Goal: Book appointment/travel/reservation

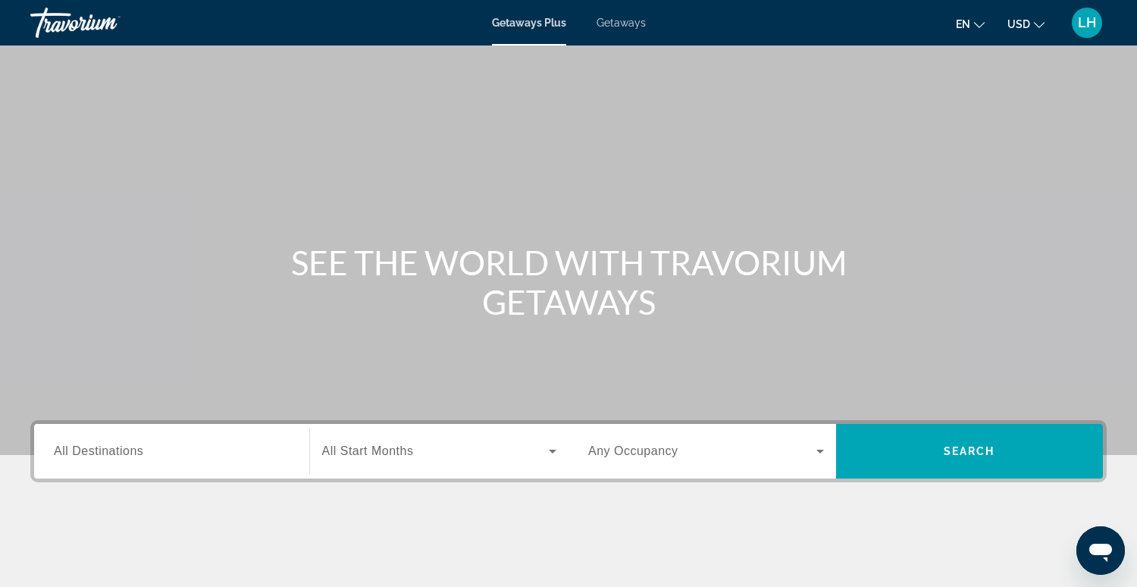
click at [626, 27] on span "Getaways" at bounding box center [621, 23] width 49 height 12
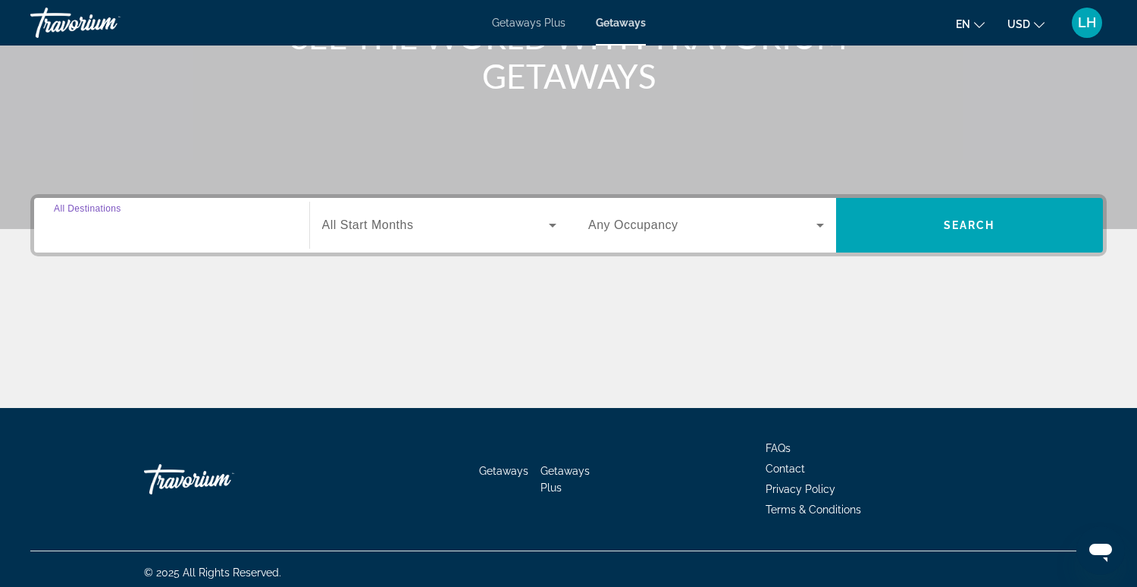
click at [180, 226] on input "Destination All Destinations" at bounding box center [172, 226] width 236 height 18
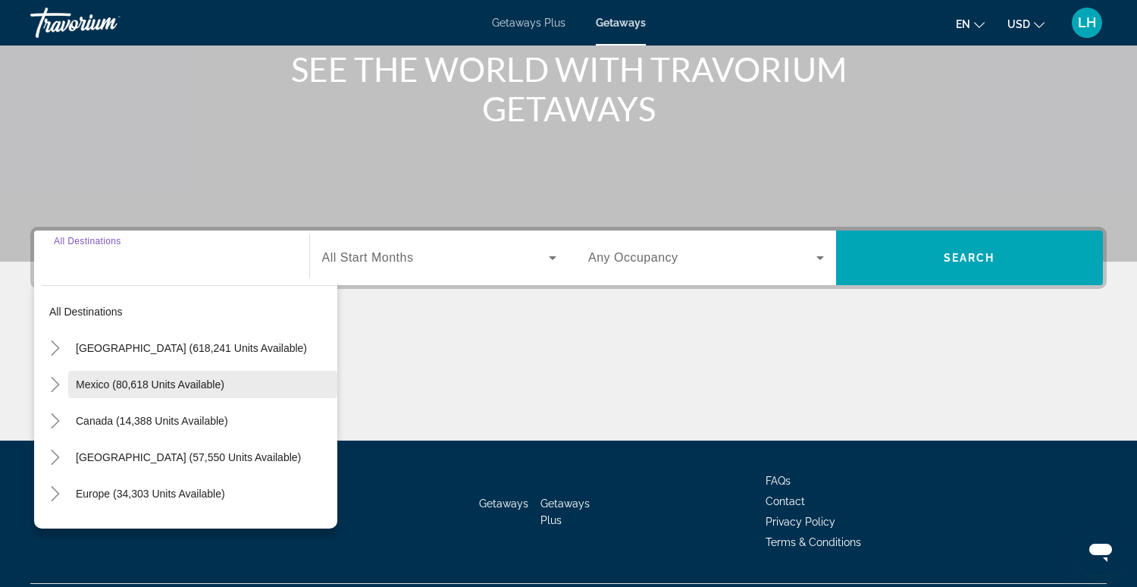
scroll to position [190, 0]
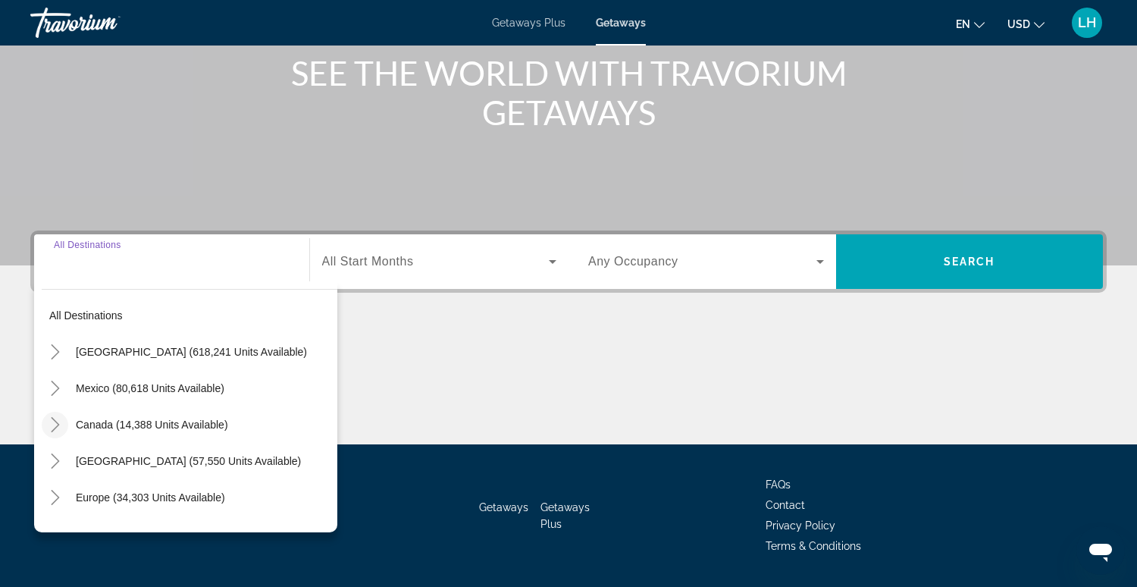
click at [54, 421] on icon "Toggle Canada (14,388 units available)" at bounding box center [55, 424] width 15 height 15
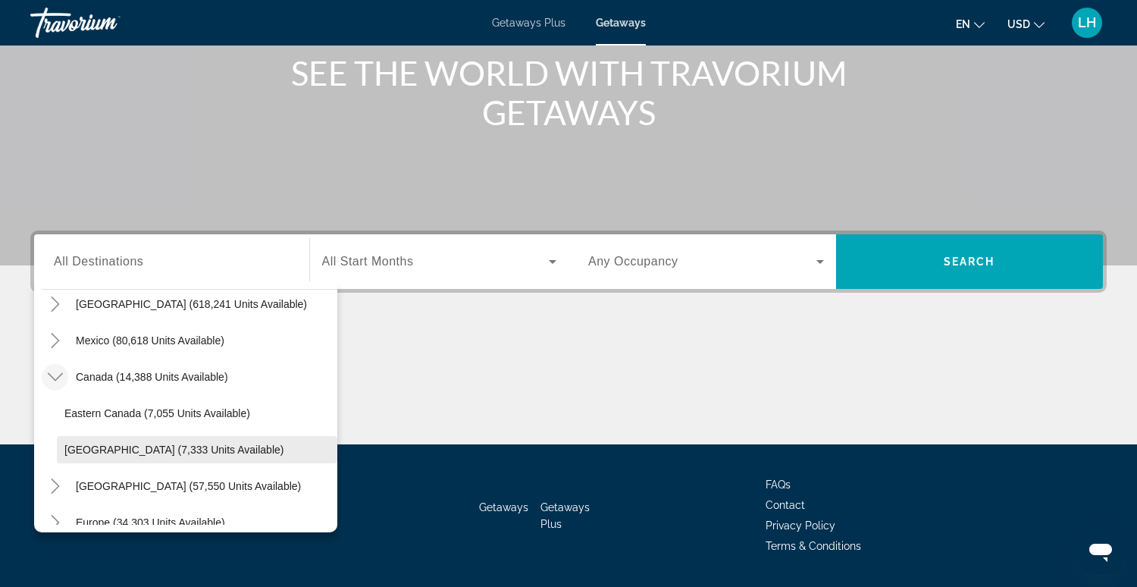
scroll to position [58, 0]
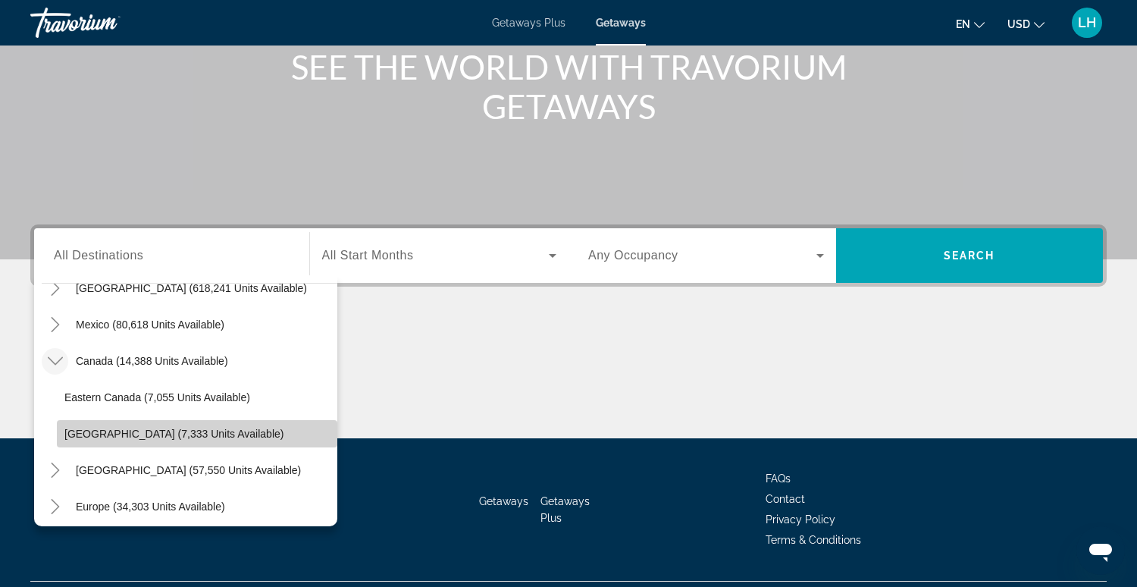
click at [96, 438] on span "[GEOGRAPHIC_DATA] (7,333 units available)" at bounding box center [173, 434] width 219 height 12
type input "**********"
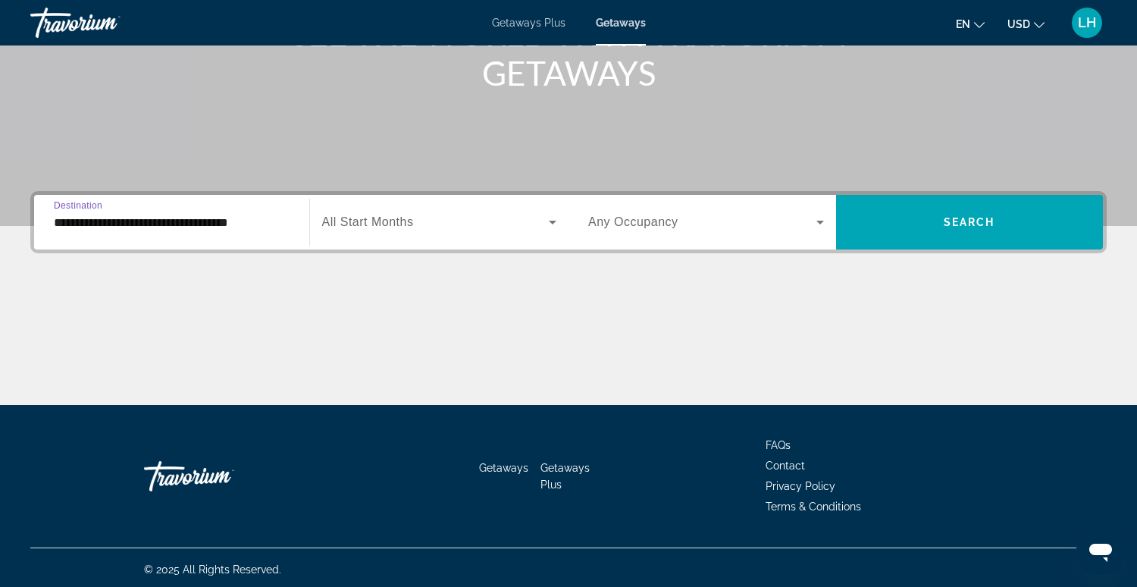
scroll to position [232, 0]
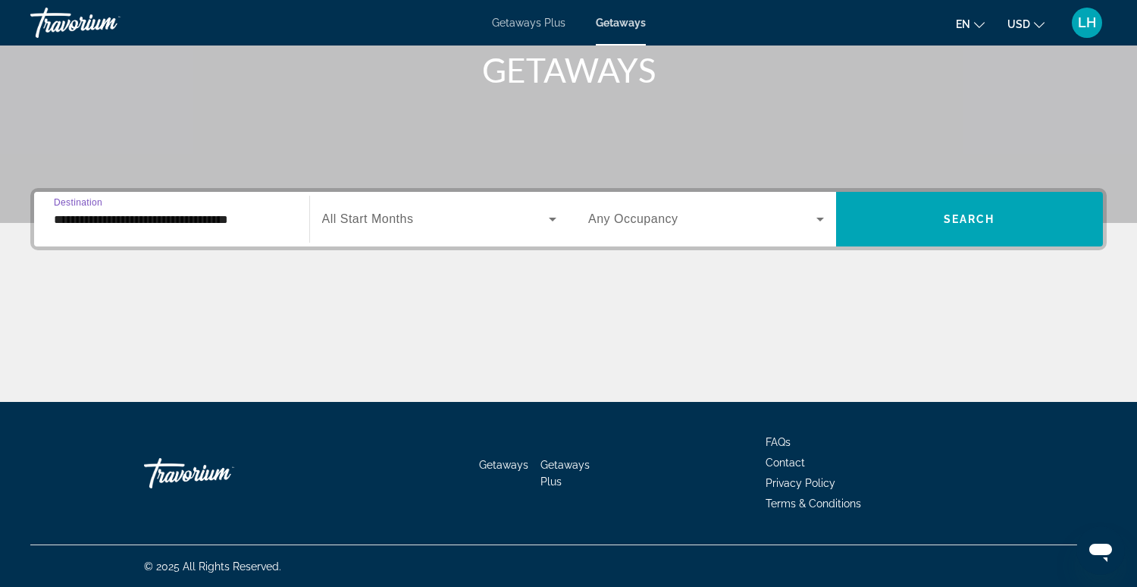
click at [550, 218] on icon "Search widget" at bounding box center [553, 220] width 8 height 4
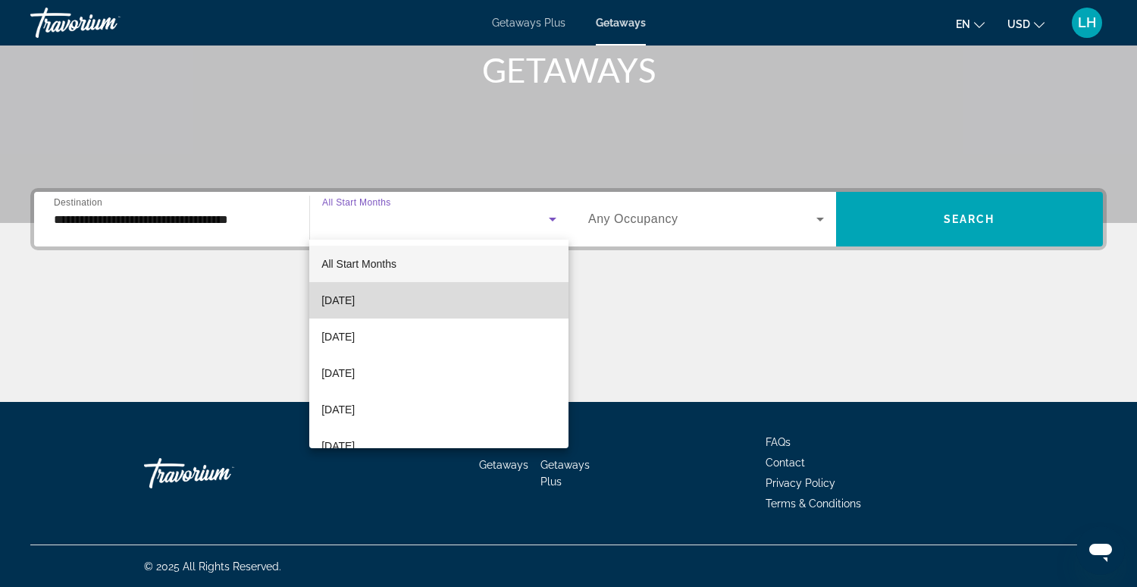
click at [355, 298] on span "[DATE]" at bounding box center [337, 300] width 33 height 18
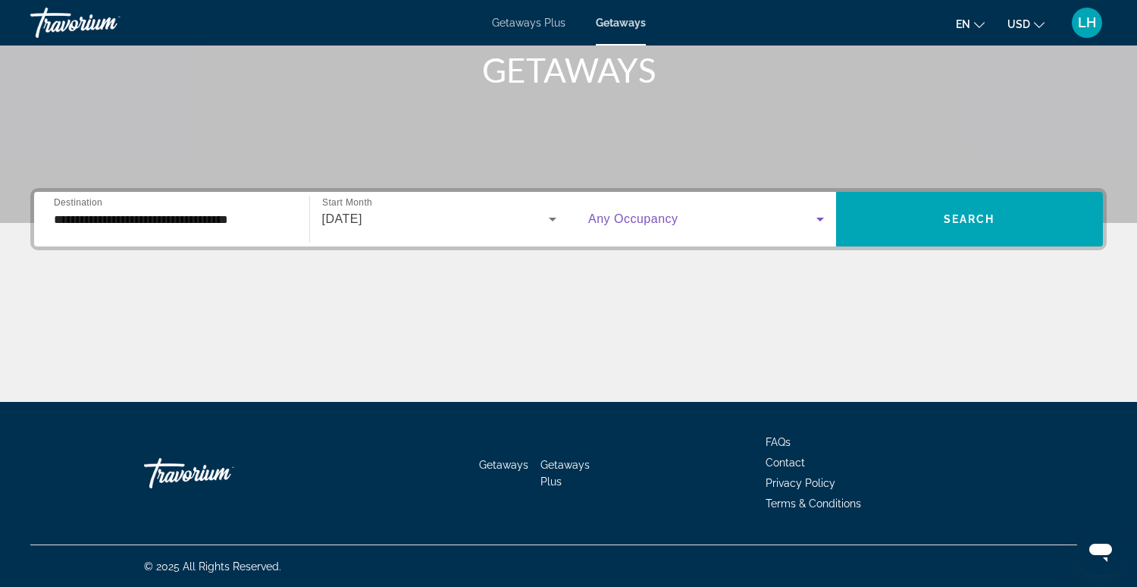
click at [818, 220] on icon "Search widget" at bounding box center [820, 219] width 18 height 18
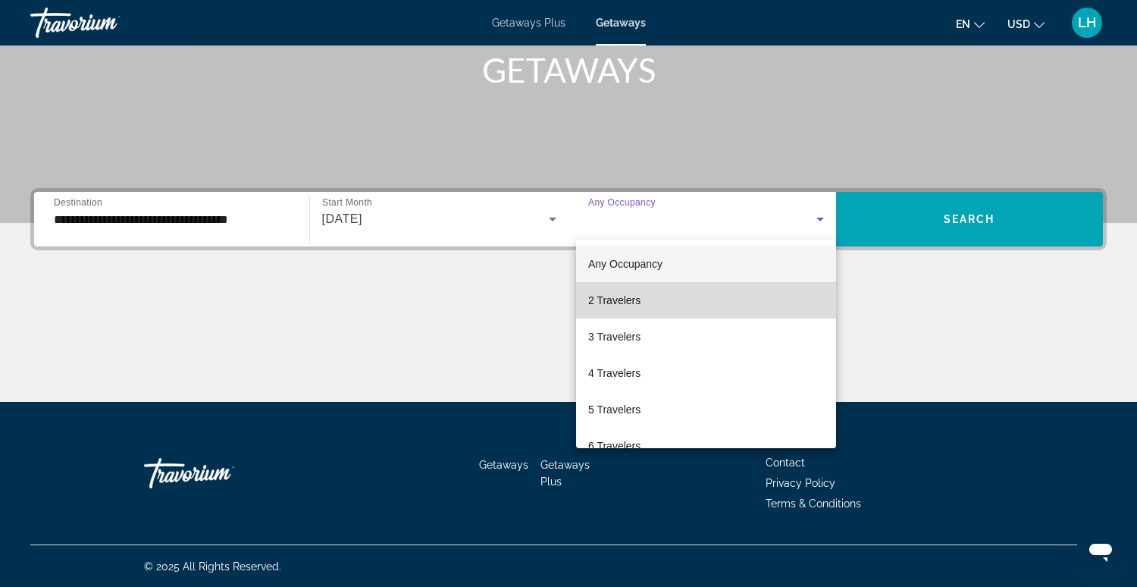
drag, startPoint x: 734, startPoint y: 302, endPoint x: 726, endPoint y: 298, distance: 8.5
click at [734, 302] on mat-option "2 Travelers" at bounding box center [706, 300] width 260 height 36
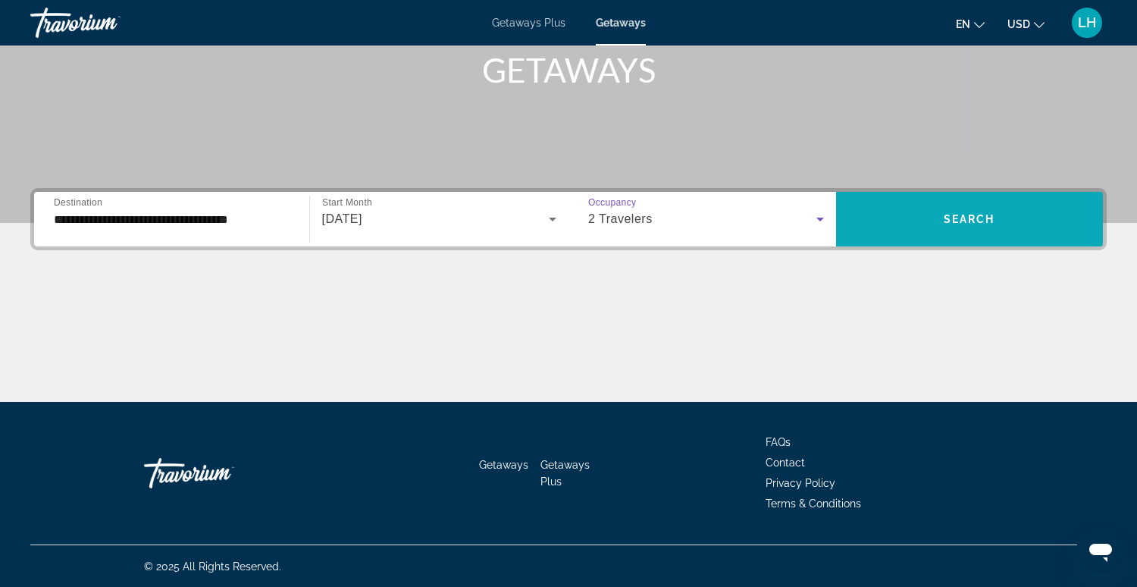
click at [951, 222] on span "Search" at bounding box center [970, 219] width 52 height 12
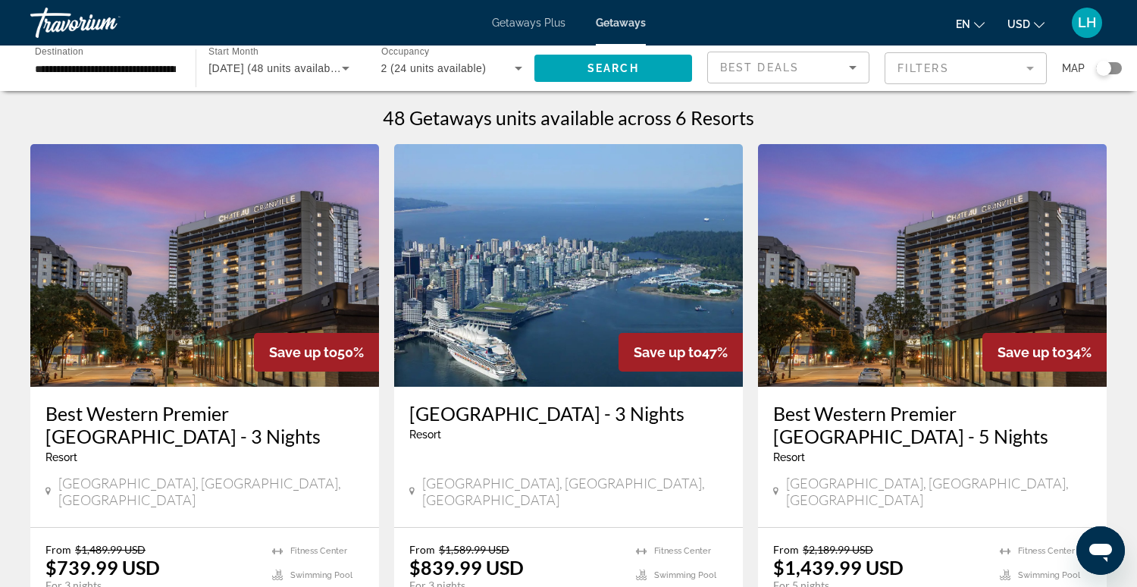
click at [136, 72] on input "**********" at bounding box center [105, 69] width 141 height 18
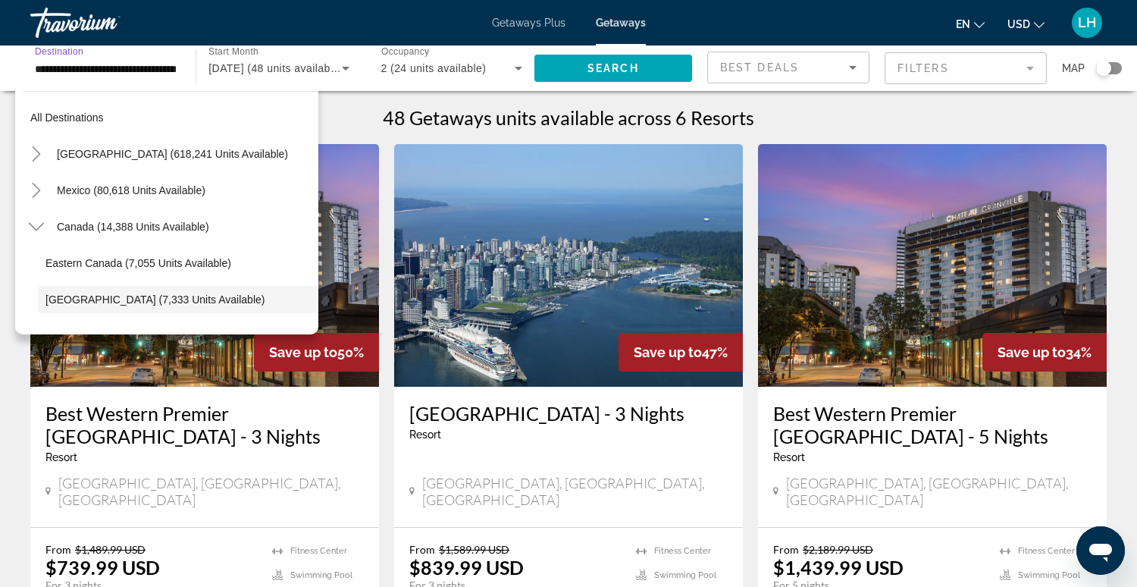
scroll to position [89, 0]
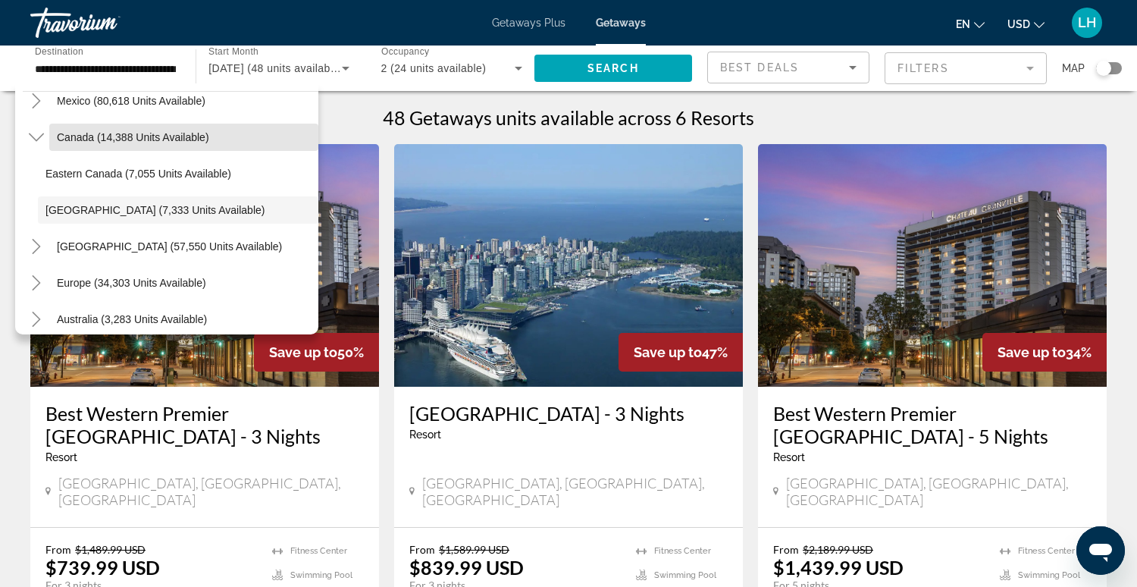
click at [96, 134] on span "Canada (14,388 units available)" at bounding box center [133, 137] width 152 height 12
type input "**********"
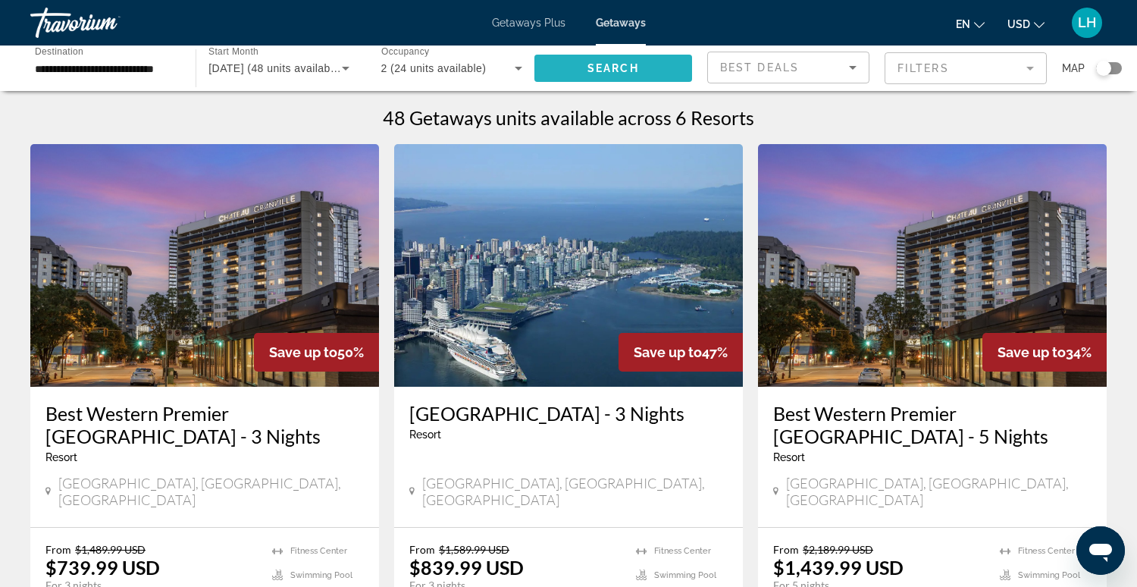
click at [594, 73] on span "Search" at bounding box center [613, 68] width 52 height 12
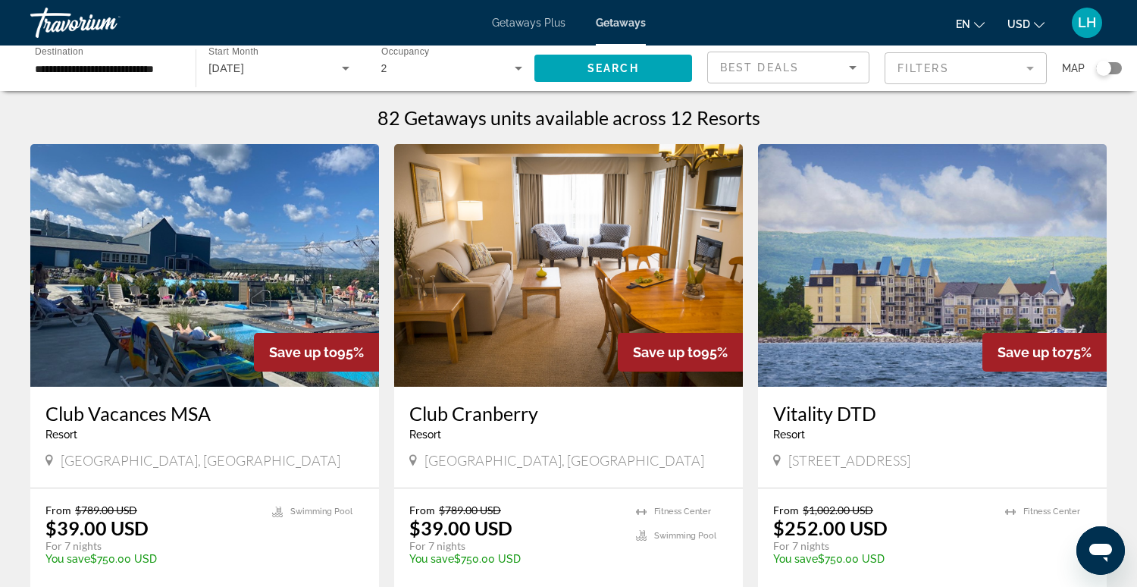
click at [520, 24] on span "Getaways Plus" at bounding box center [529, 23] width 74 height 12
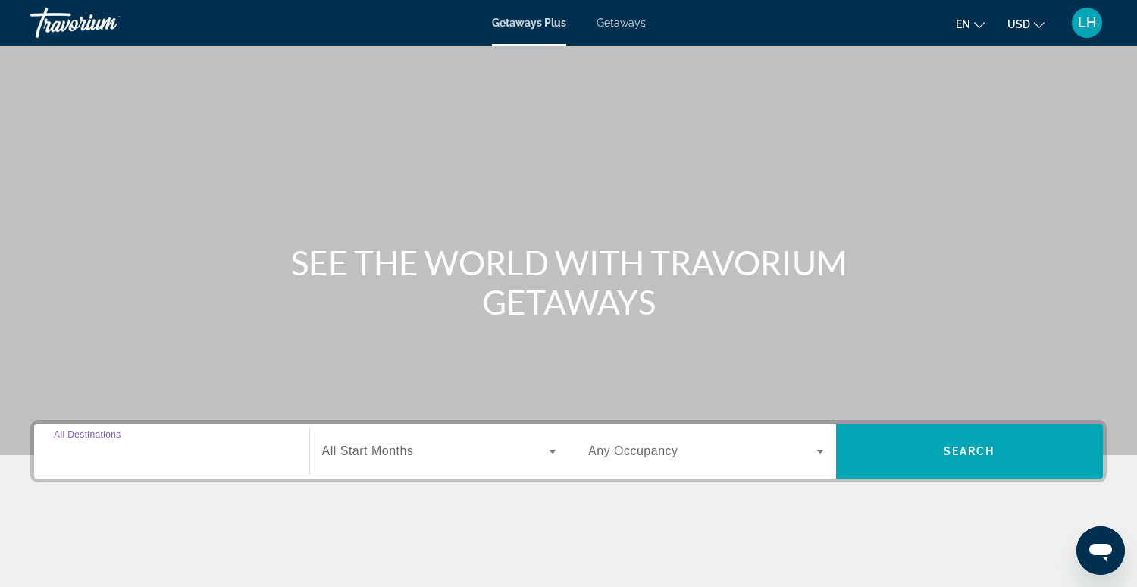
drag, startPoint x: 189, startPoint y: 449, endPoint x: 182, endPoint y: 388, distance: 61.0
click at [189, 448] on input "Destination All Destinations" at bounding box center [172, 452] width 236 height 18
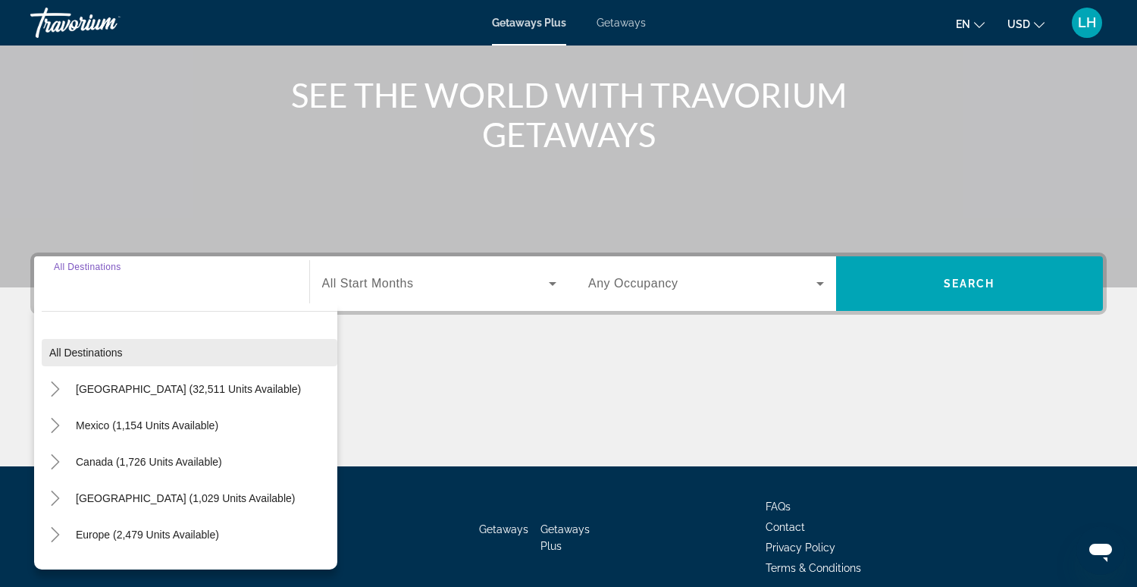
scroll to position [232, 0]
